Goal: Information Seeking & Learning: Find specific page/section

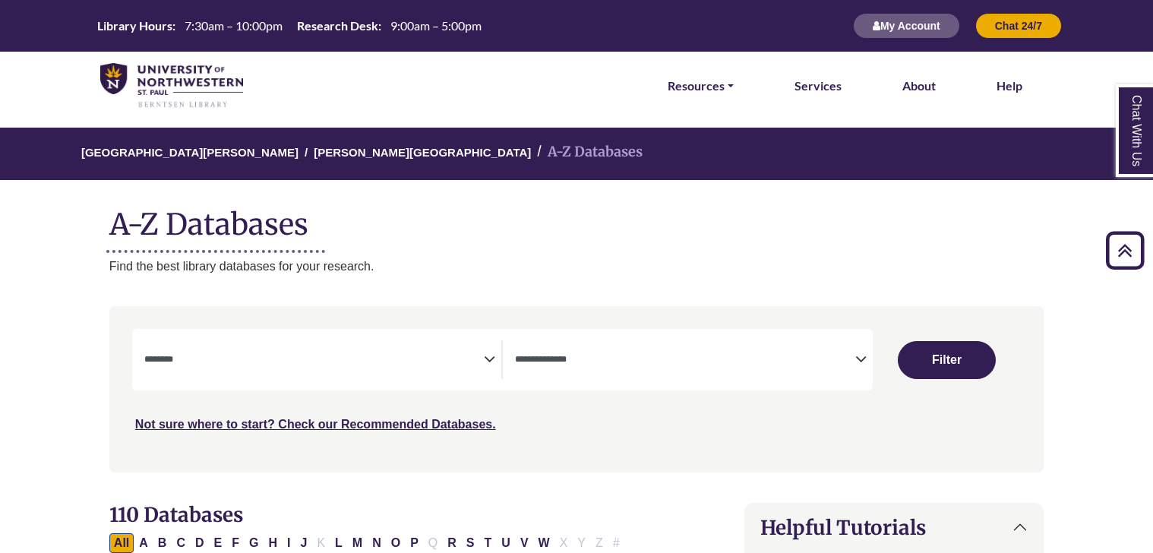
select select "Database Subject Filter"
select select "Database Types Filter"
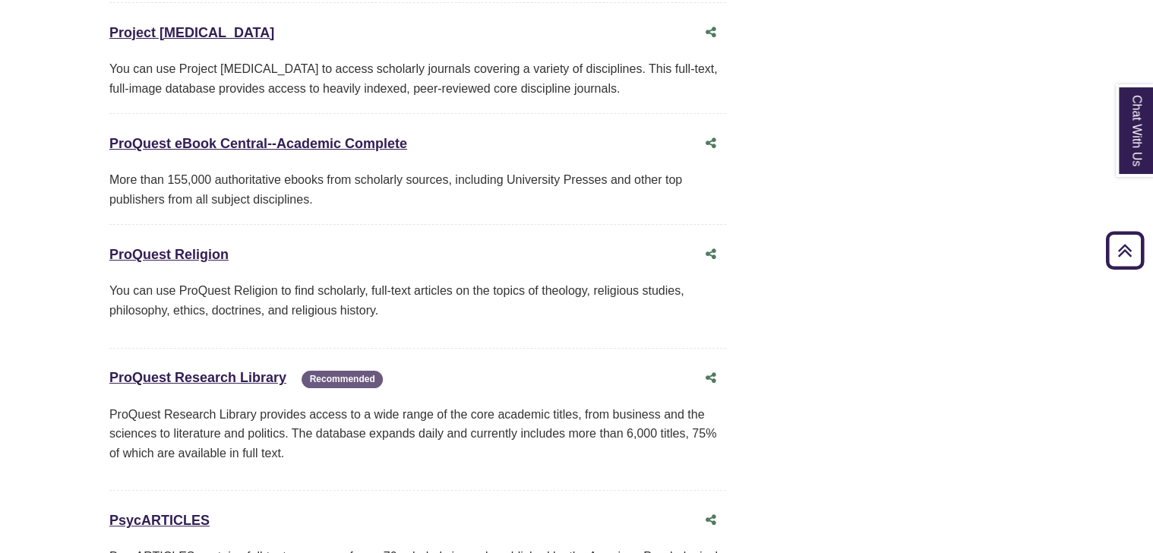
click at [152, 281] on p "You can use ProQuest Religion to find scholarly, full-text articles on the topi…" at bounding box center [417, 300] width 617 height 39
click at [151, 281] on p "You can use ProQuest Religion to find scholarly, full-text articles on the topi…" at bounding box center [417, 300] width 617 height 39
click at [156, 281] on p "You can use ProQuest Religion to find scholarly, full-text articles on the topi…" at bounding box center [417, 300] width 617 height 39
click at [708, 248] on icon "Share this database" at bounding box center [710, 254] width 11 height 12
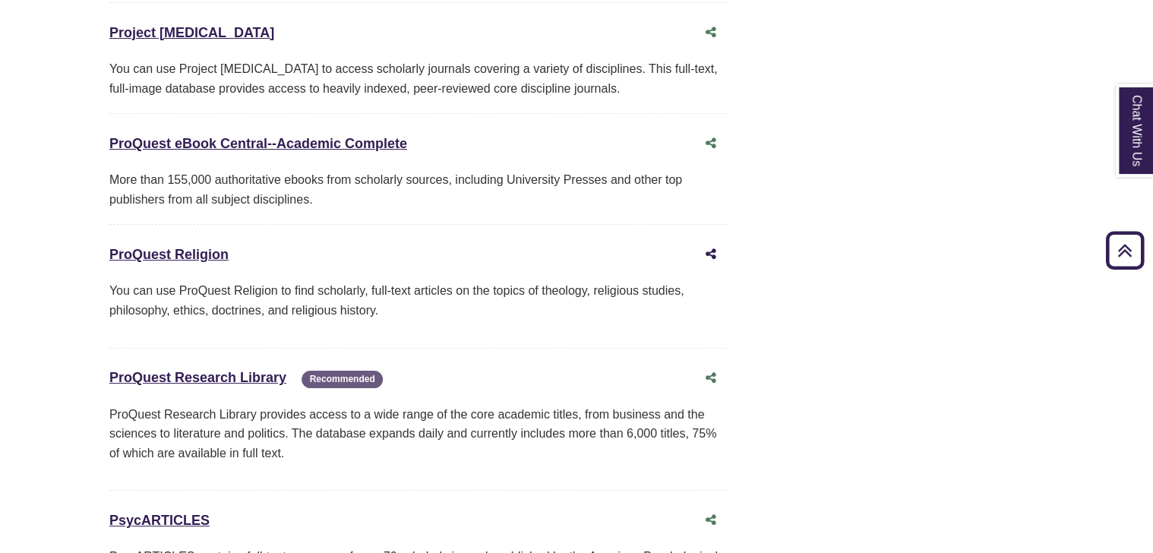
type input "**********"
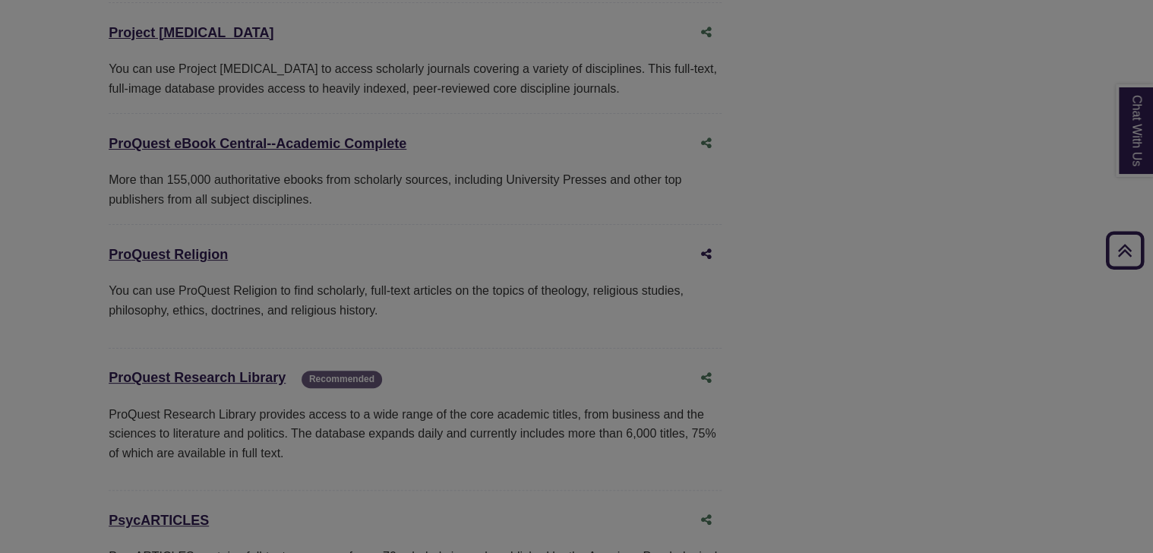
scroll to position [11422, 0]
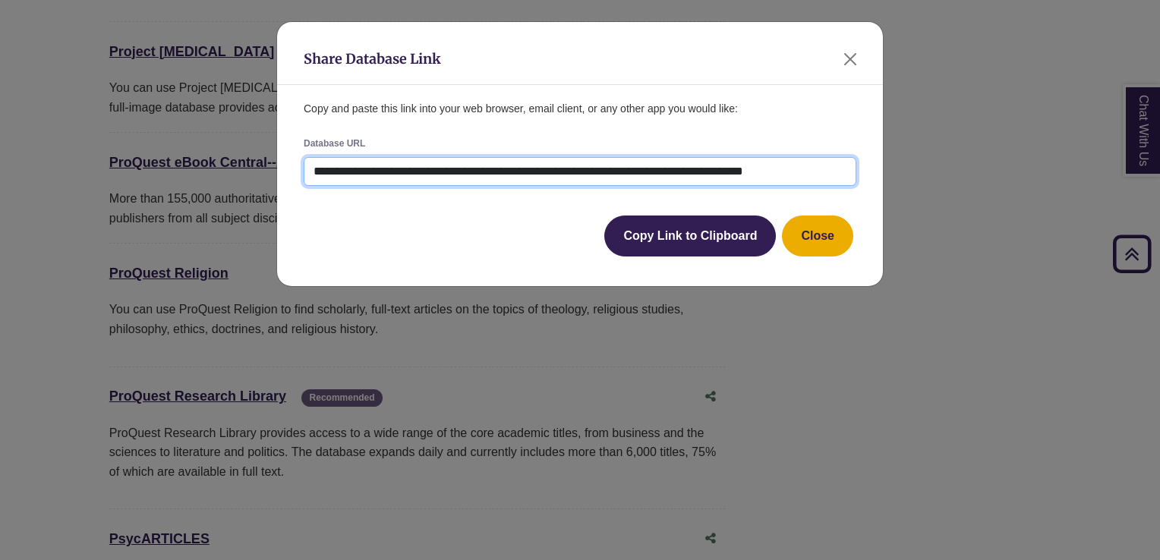
click at [458, 173] on input "**********" at bounding box center [580, 171] width 553 height 29
click at [458, 175] on input "**********" at bounding box center [580, 171] width 553 height 29
drag, startPoint x: 830, startPoint y: 171, endPoint x: 895, endPoint y: 139, distance: 72.7
click at [895, 139] on div "**********" at bounding box center [580, 280] width 1160 height 560
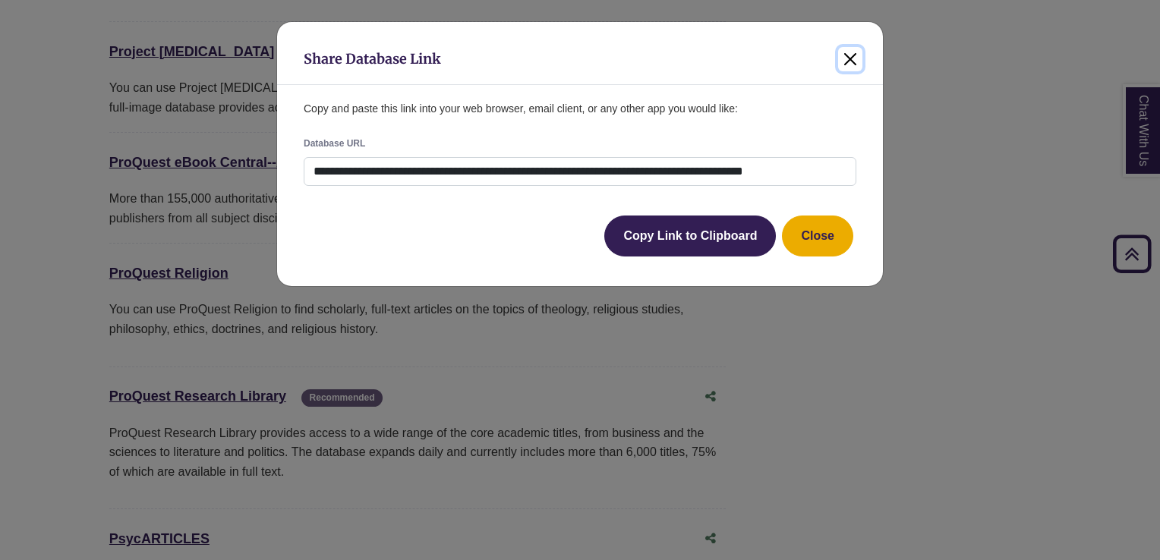
click at [853, 60] on button "Close" at bounding box center [850, 59] width 24 height 24
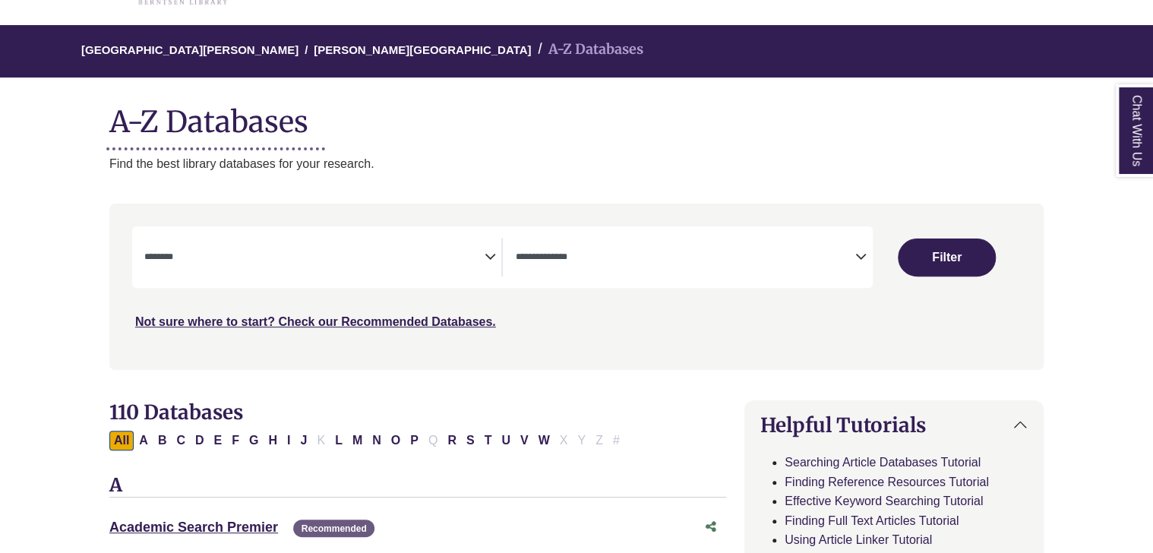
scroll to position [103, 0]
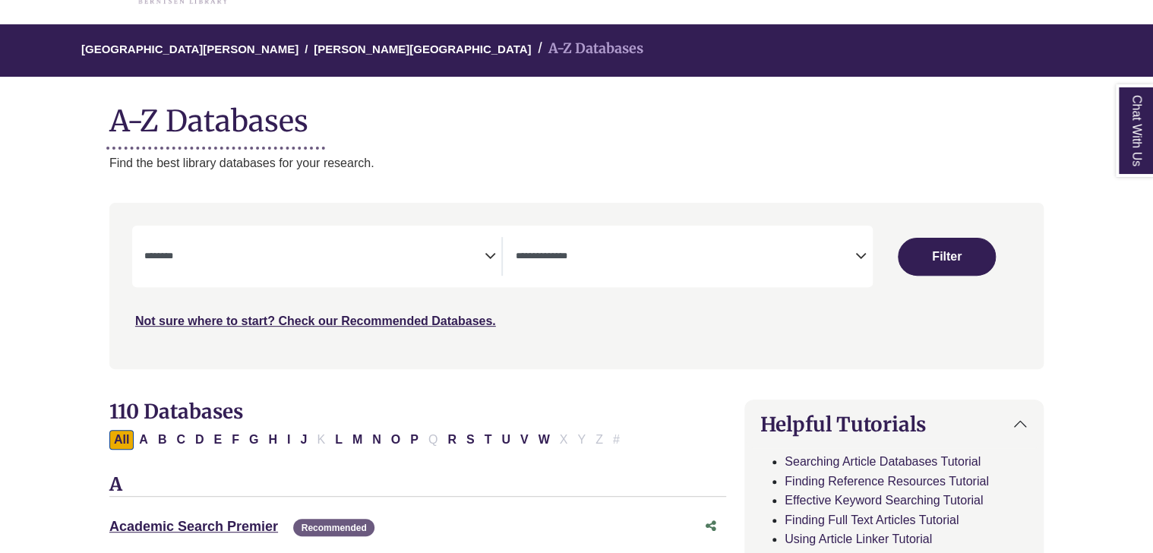
click at [222, 255] on textarea "Search" at bounding box center [314, 257] width 340 height 12
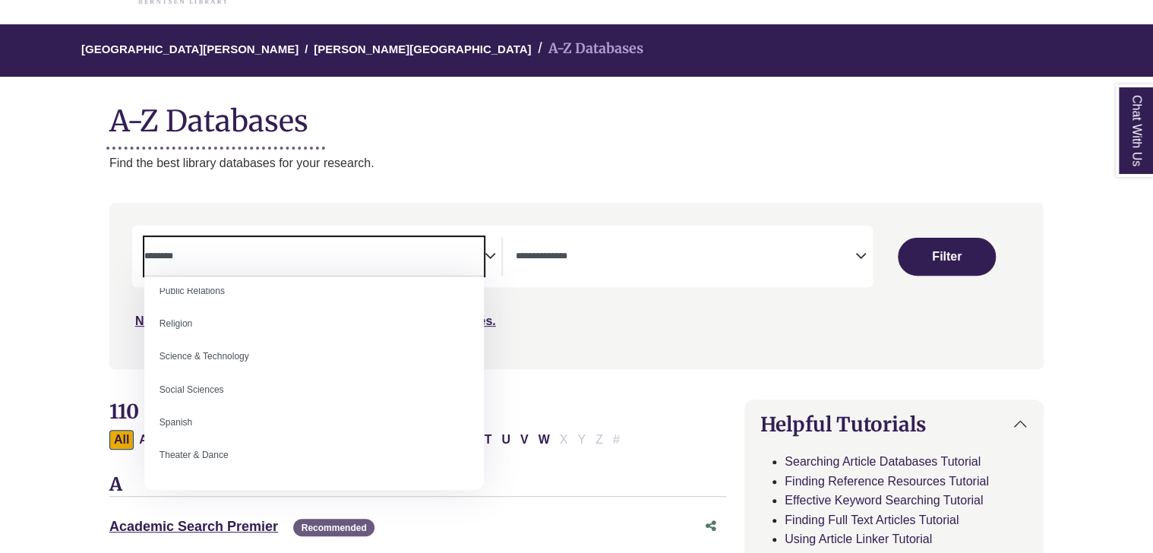
scroll to position [1257, 0]
select select "******"
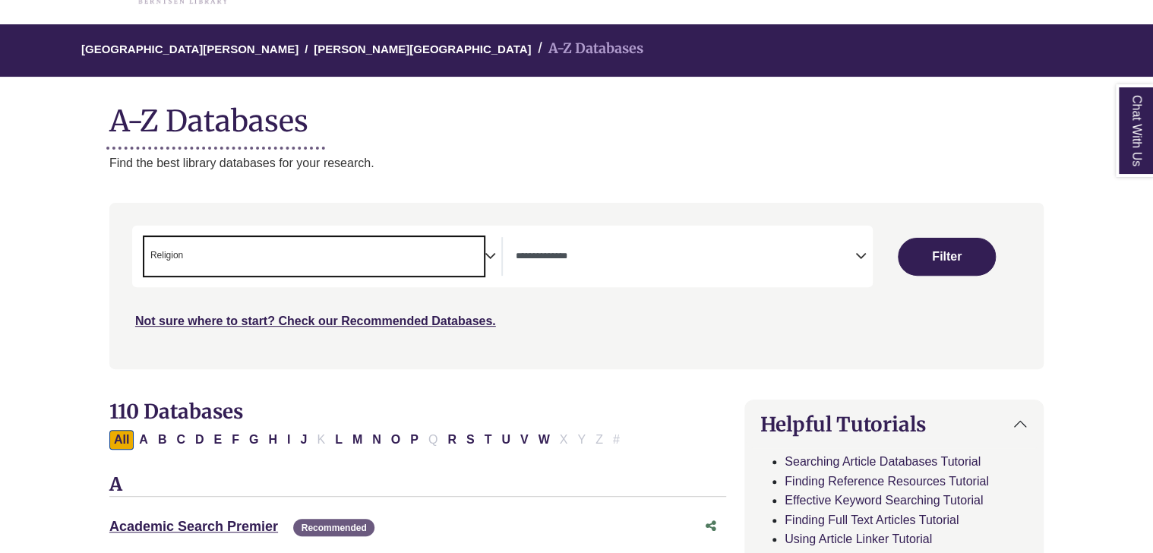
scroll to position [574, 0]
click at [940, 260] on button "Filter" at bounding box center [945, 257] width 97 height 38
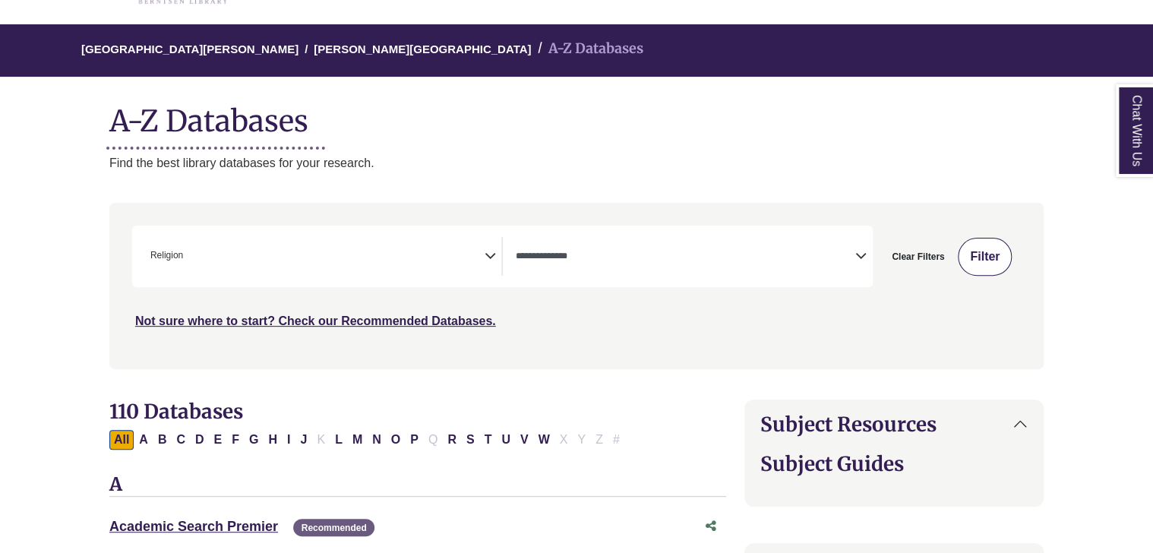
select select "Database Types Filter"
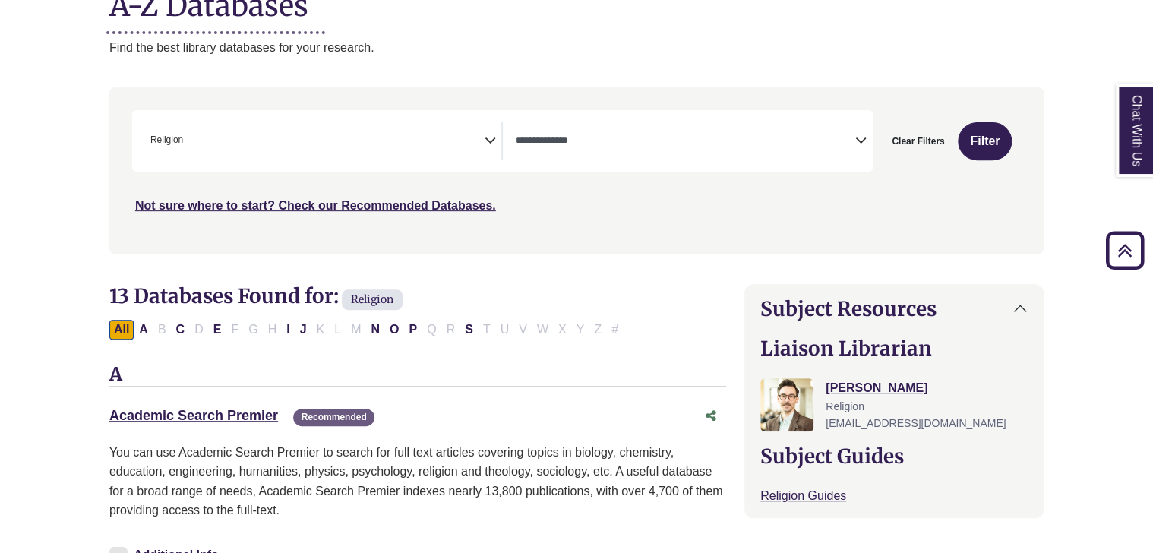
scroll to position [213, 0]
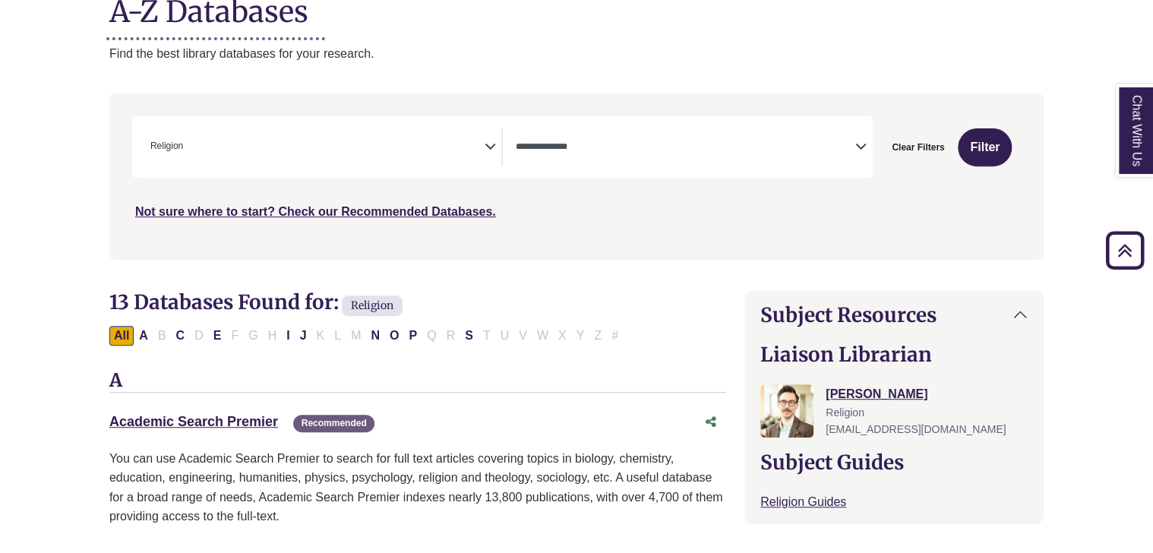
click at [803, 150] on textarea "Search" at bounding box center [685, 148] width 340 height 12
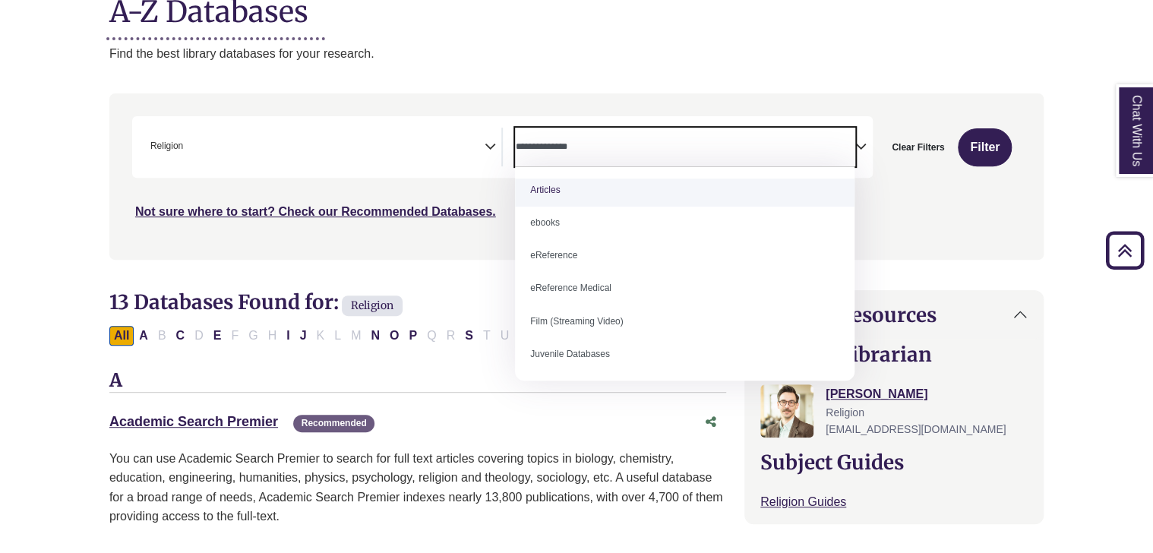
scroll to position [0, 0]
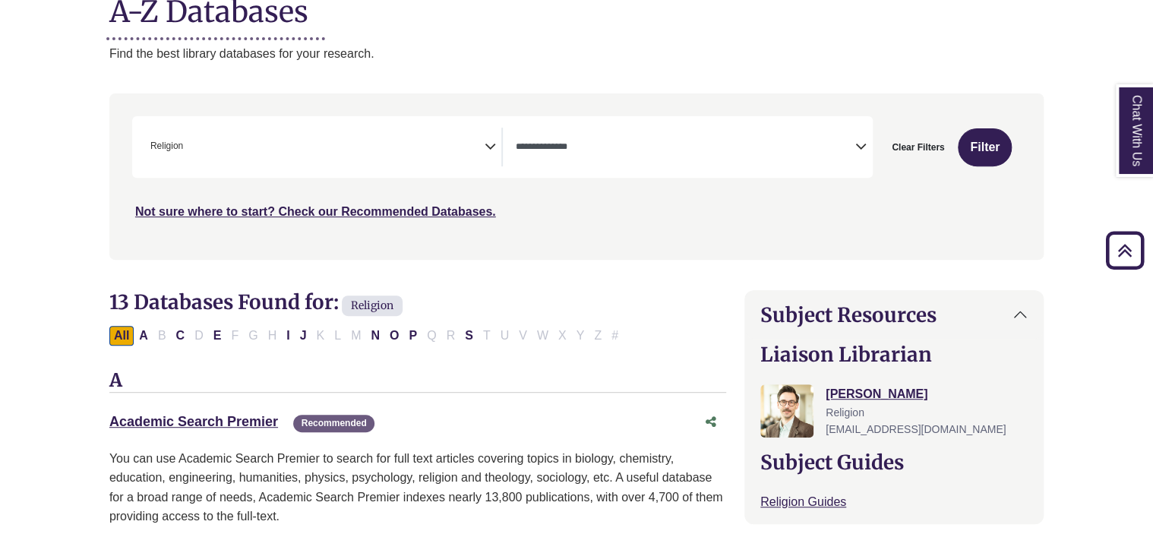
click at [189, 146] on textarea "Search" at bounding box center [189, 148] width 7 height 12
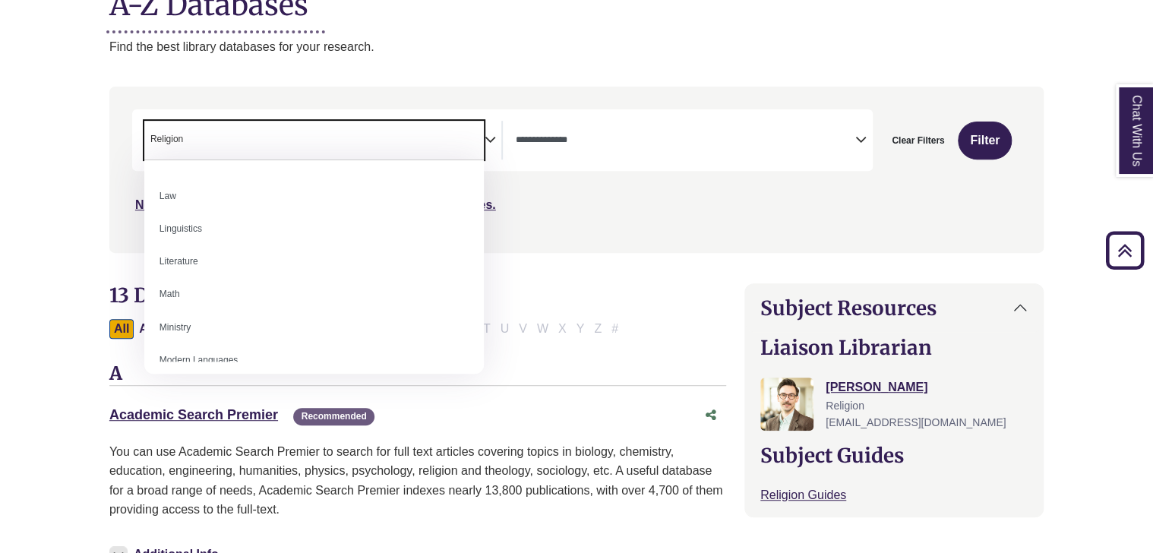
scroll to position [844, 0]
select select "*****"
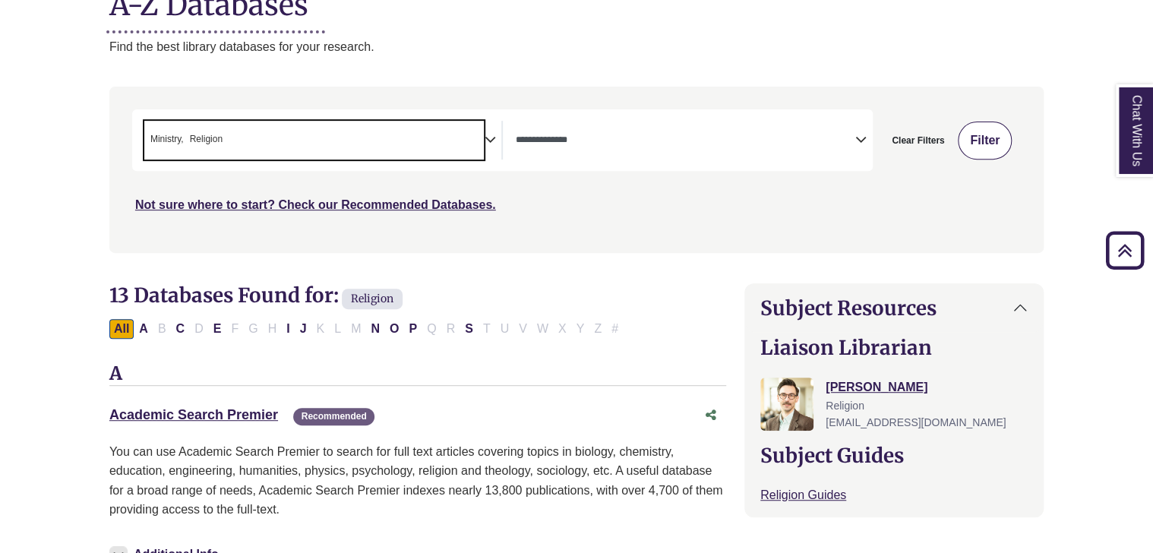
click at [987, 148] on button "Filter" at bounding box center [984, 140] width 54 height 38
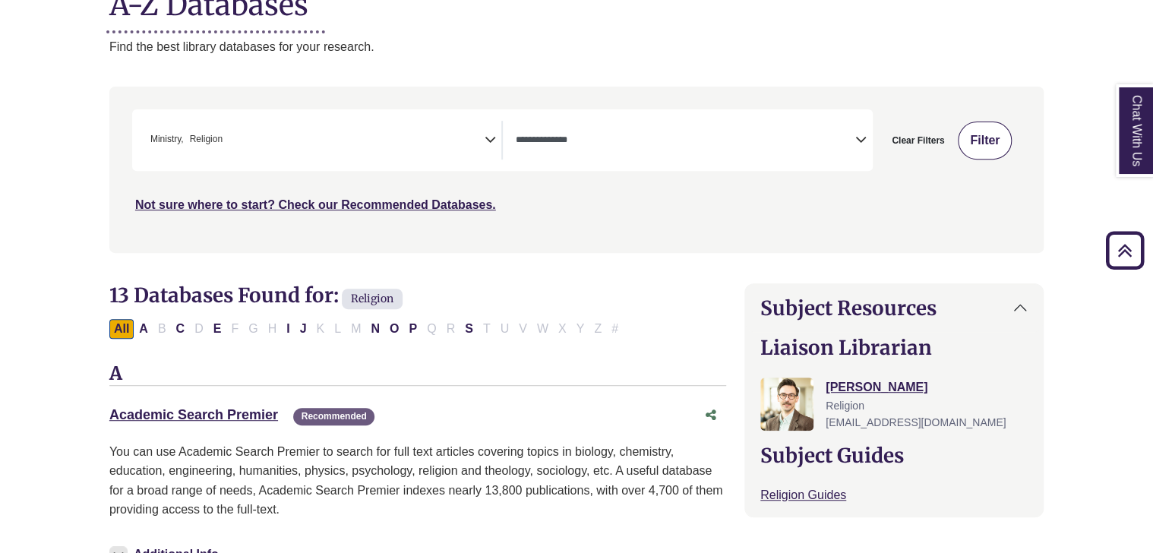
select select "Database Types Filter"
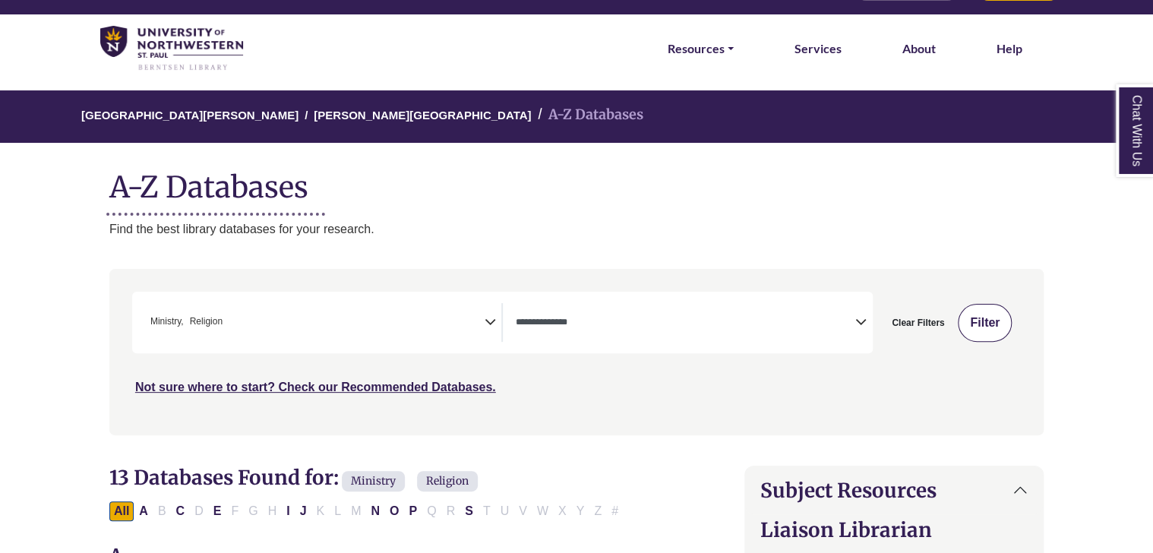
scroll to position [40, 0]
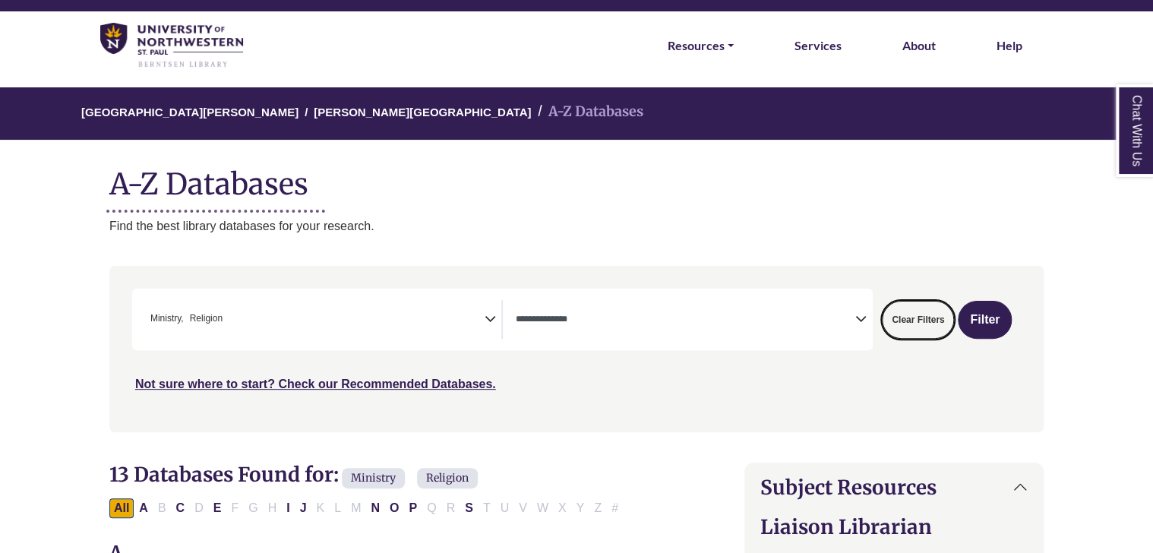
click at [914, 318] on button "Clear Filters" at bounding box center [917, 320] width 72 height 38
select select "Database Subject Filter"
select select "Database Types Filter"
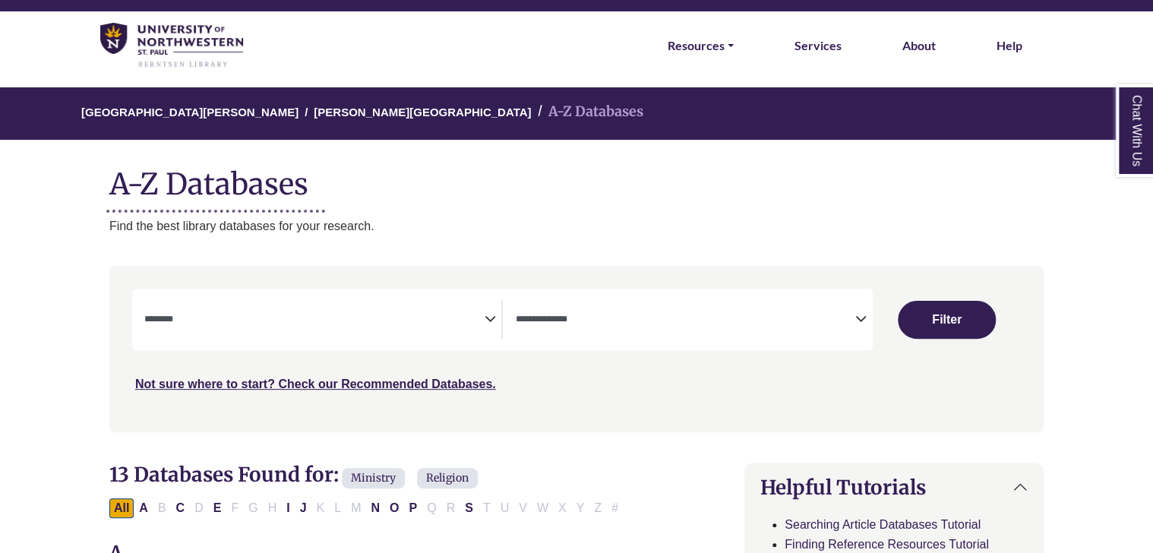
select select "Database Subject Filter"
select select "Database Types Filter"
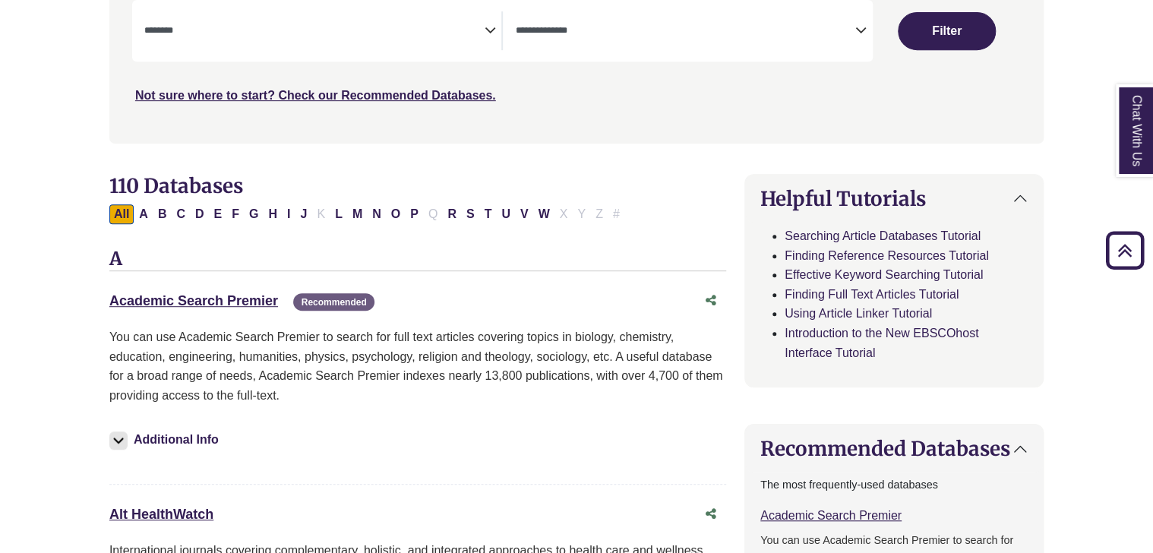
scroll to position [330, 0]
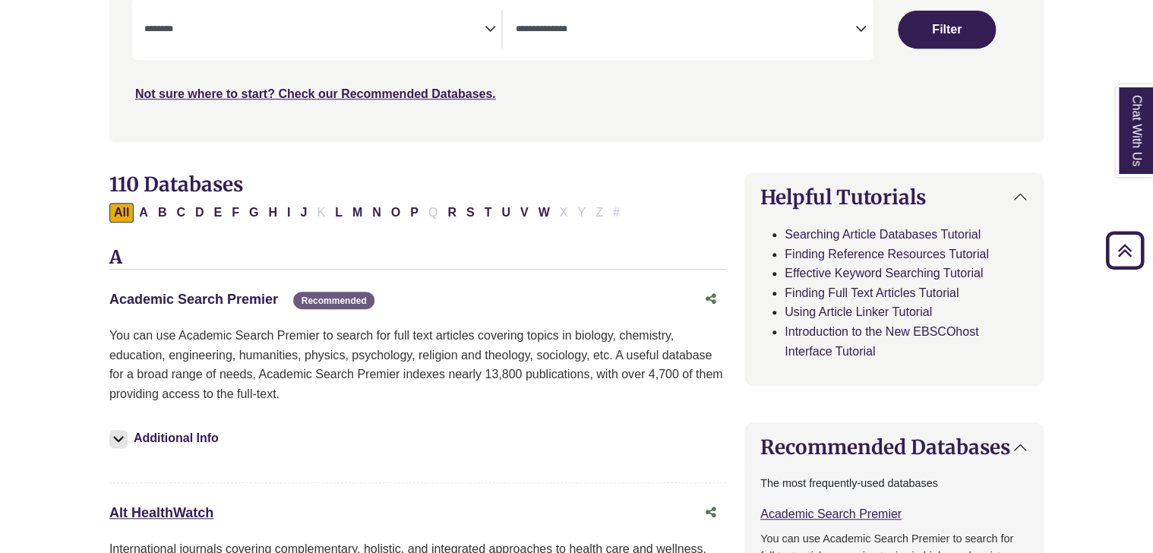
click at [195, 297] on link "Academic Search Premier This link opens in a new window" at bounding box center [193, 299] width 169 height 15
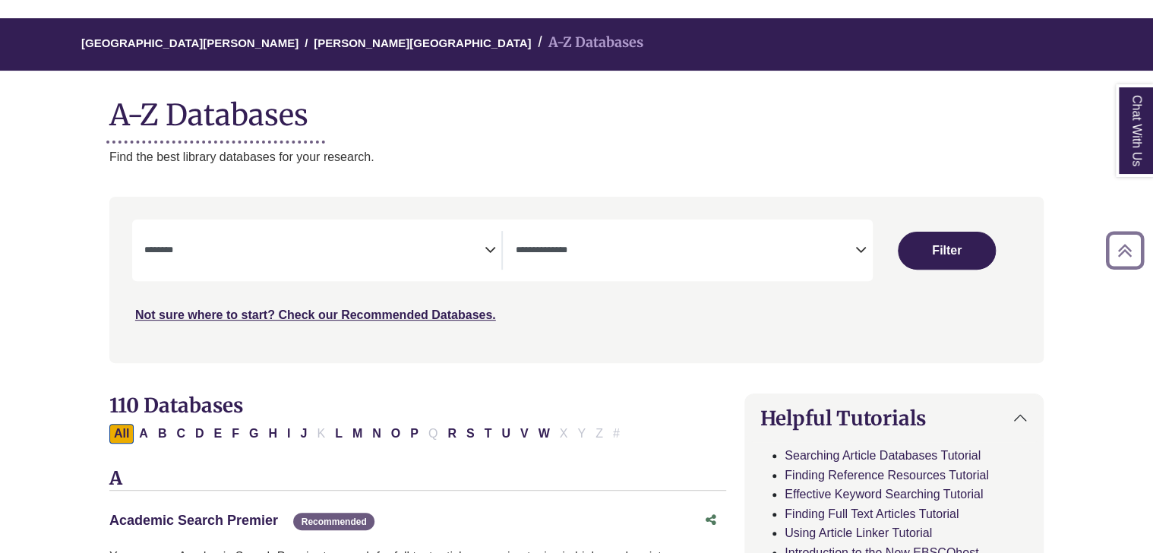
scroll to position [106, 0]
